Goal: Find specific fact

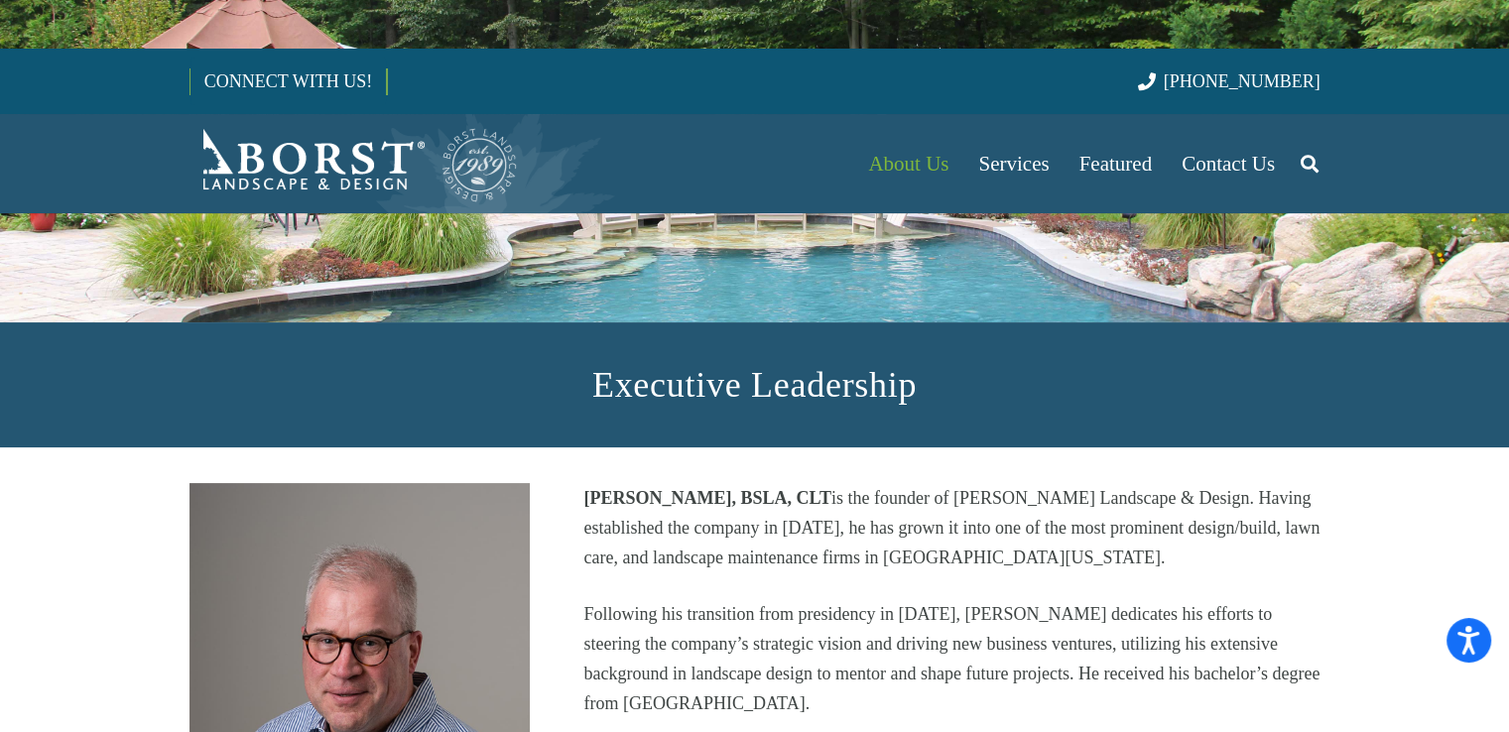
scroll to position [397, 0]
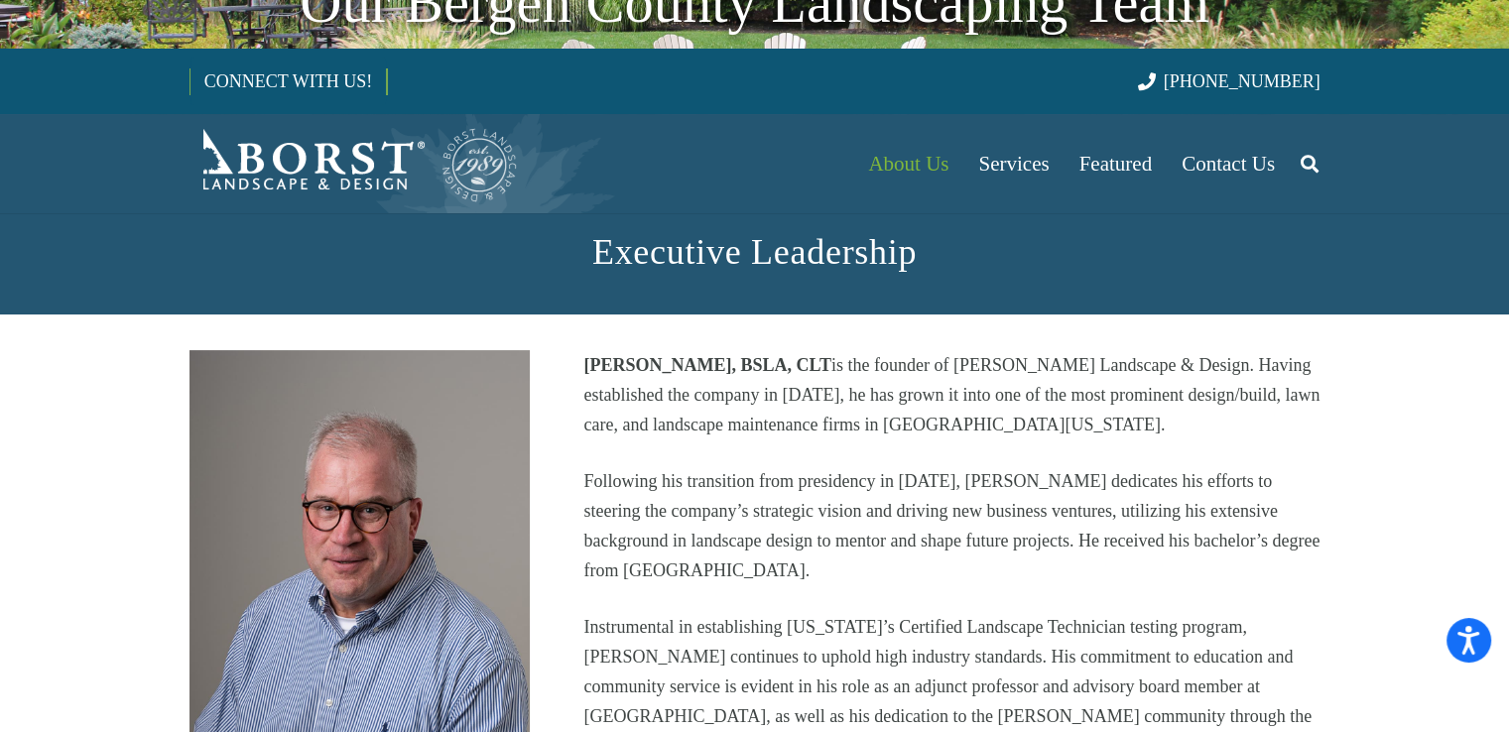
click at [600, 355] on strong "[PERSON_NAME], BSLA, CLT" at bounding box center [706, 365] width 247 height 20
copy strong "Mark"
click at [668, 355] on strong "[PERSON_NAME], BSLA, CLT" at bounding box center [706, 365] width 247 height 20
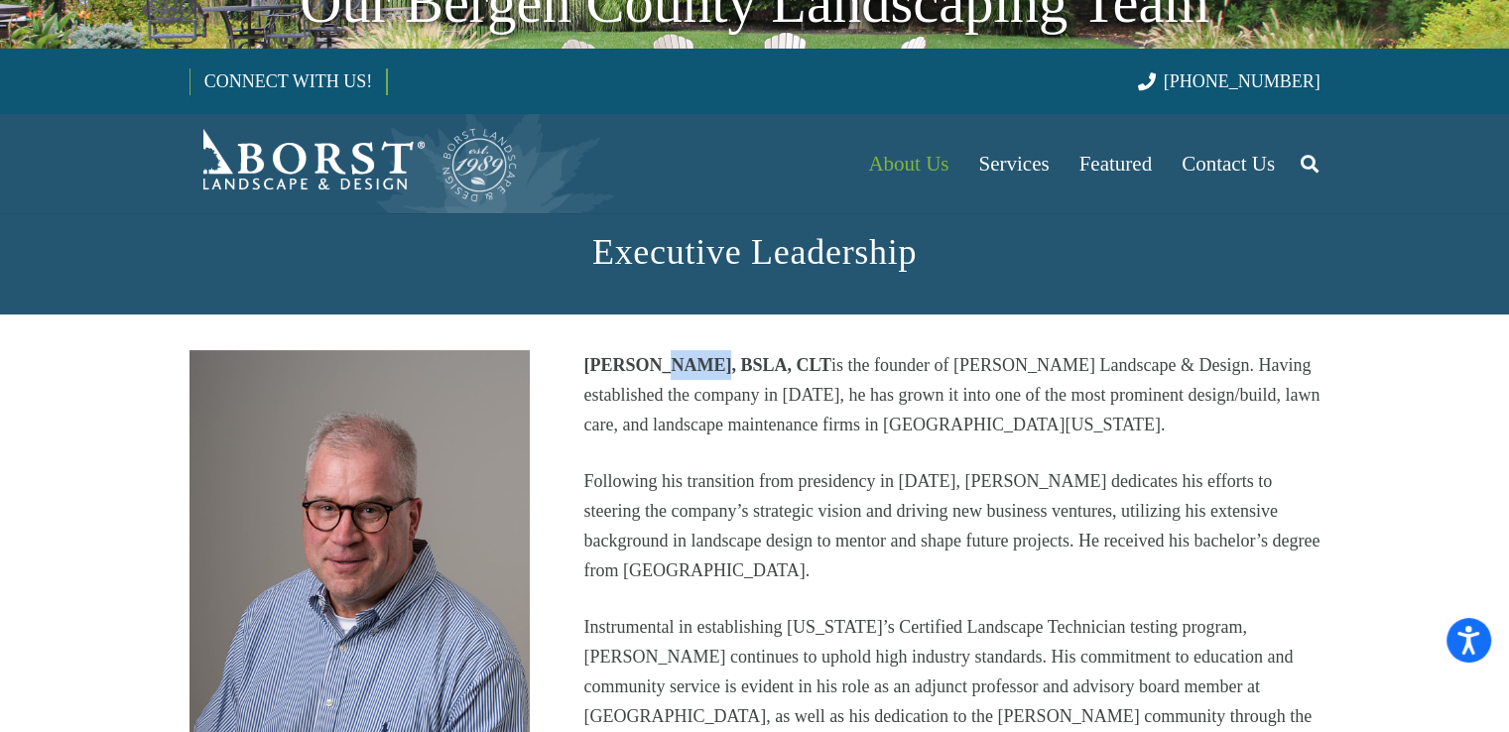
copy strong "[PERSON_NAME]"
drag, startPoint x: 24, startPoint y: 543, endPoint x: 35, endPoint y: 536, distance: 12.9
click at [35, 536] on section "[PERSON_NAME], BSLA, CLT Founder [PERSON_NAME], BSLA, CLT is the founder of [PE…" at bounding box center [754, 683] width 1509 height 739
click at [333, 512] on img at bounding box center [359, 606] width 341 height 512
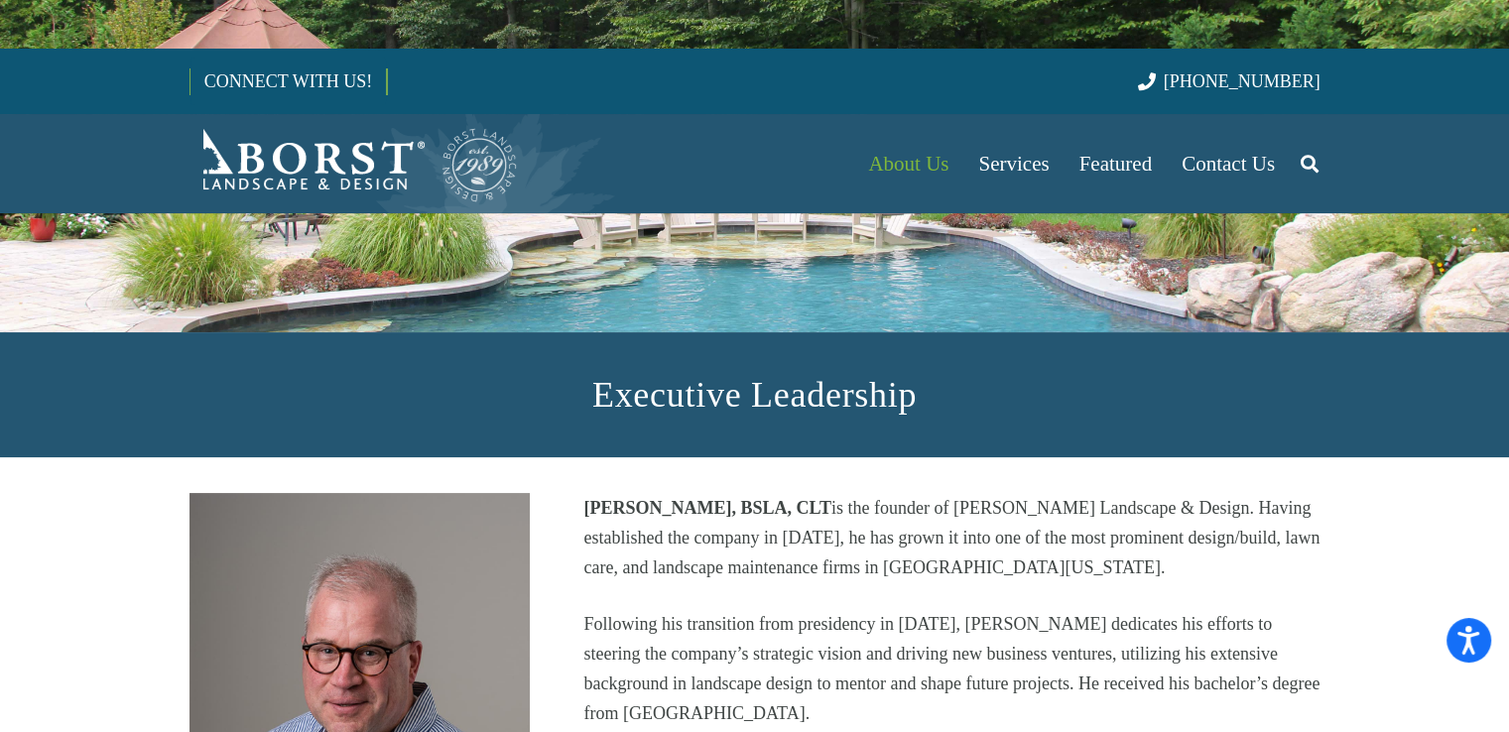
scroll to position [0, 0]
